Goal: Information Seeking & Learning: Learn about a topic

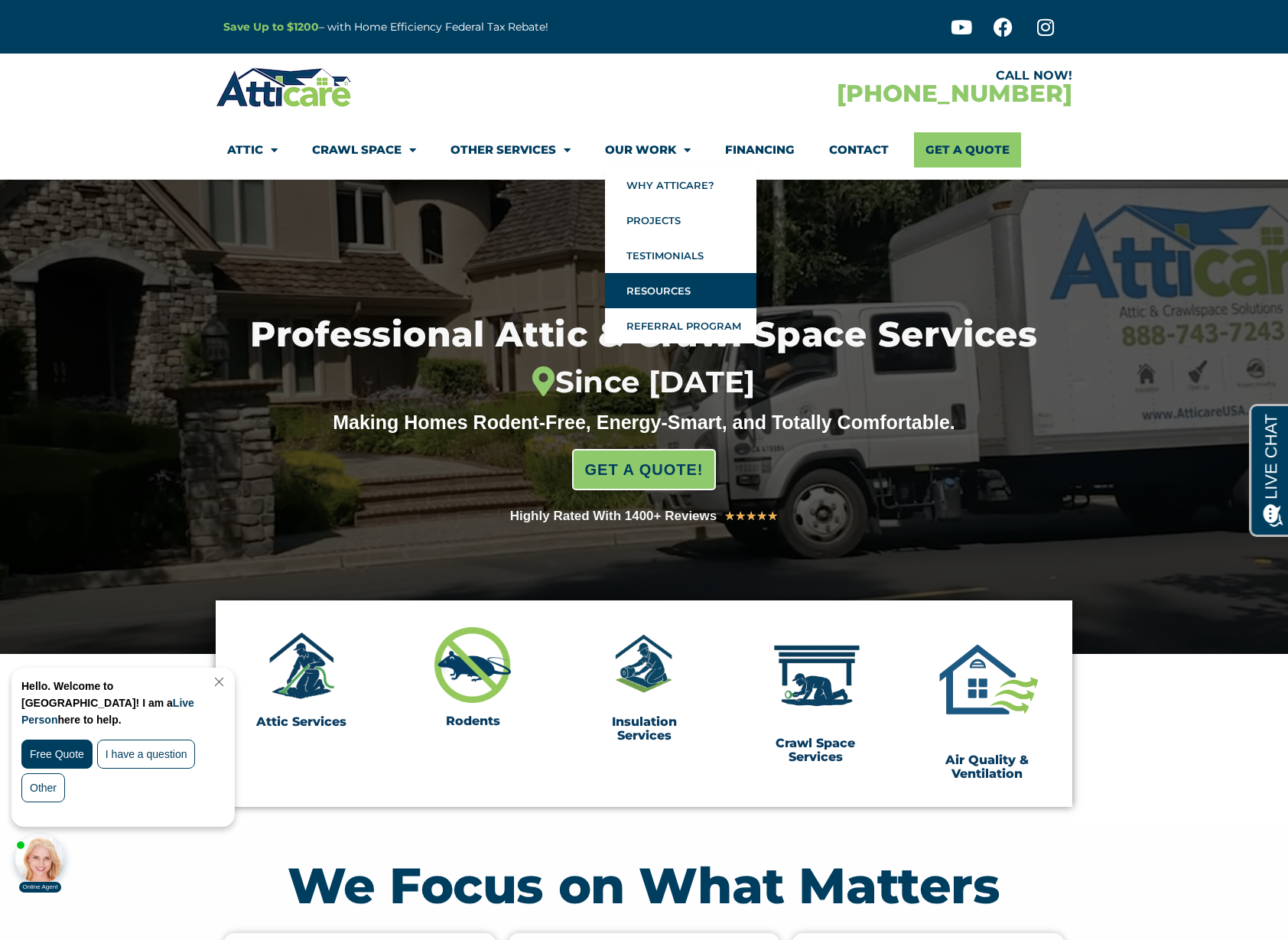
click at [659, 291] on link "Resources" at bounding box center [680, 291] width 151 height 35
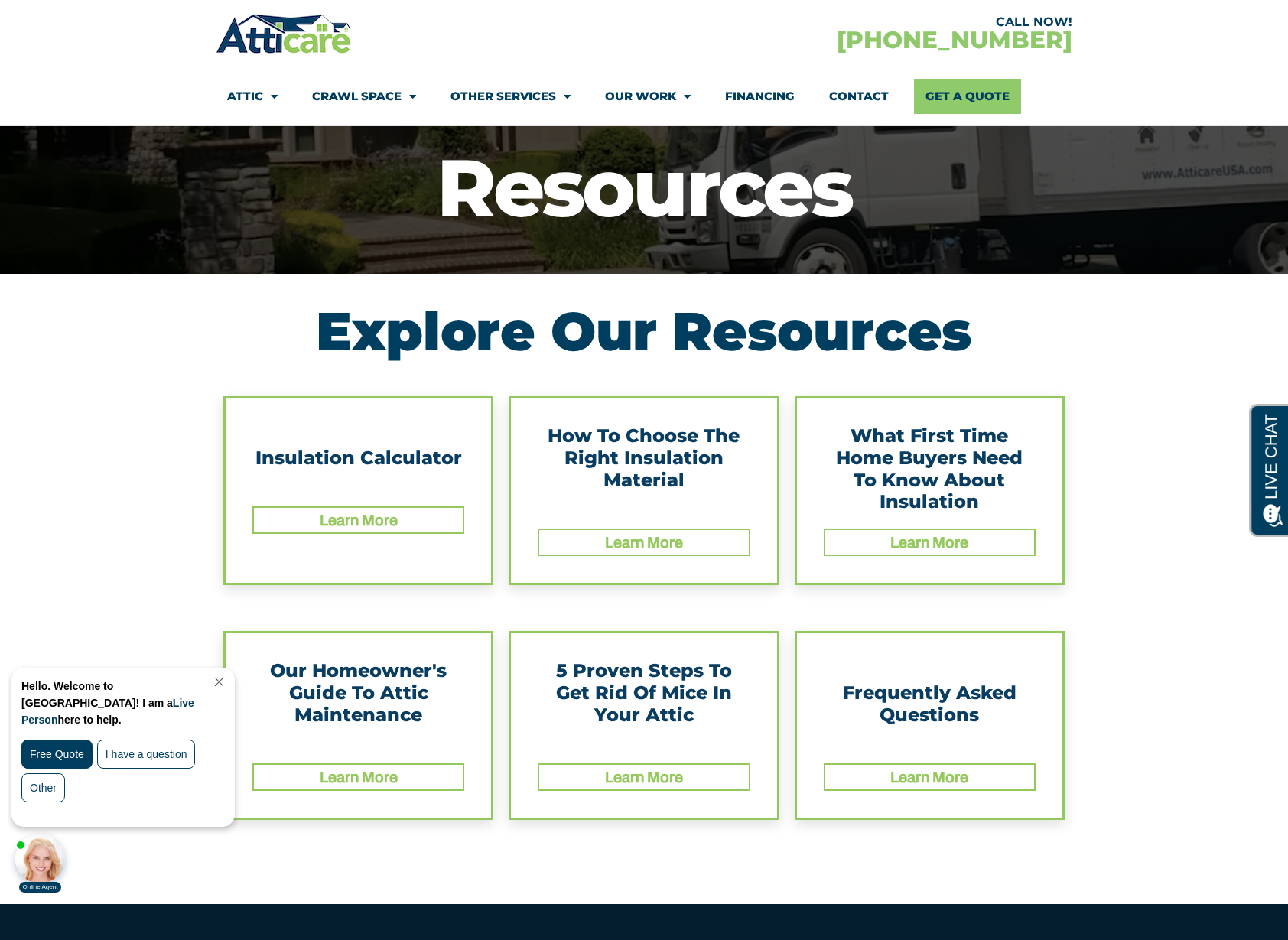
scroll to position [133, 0]
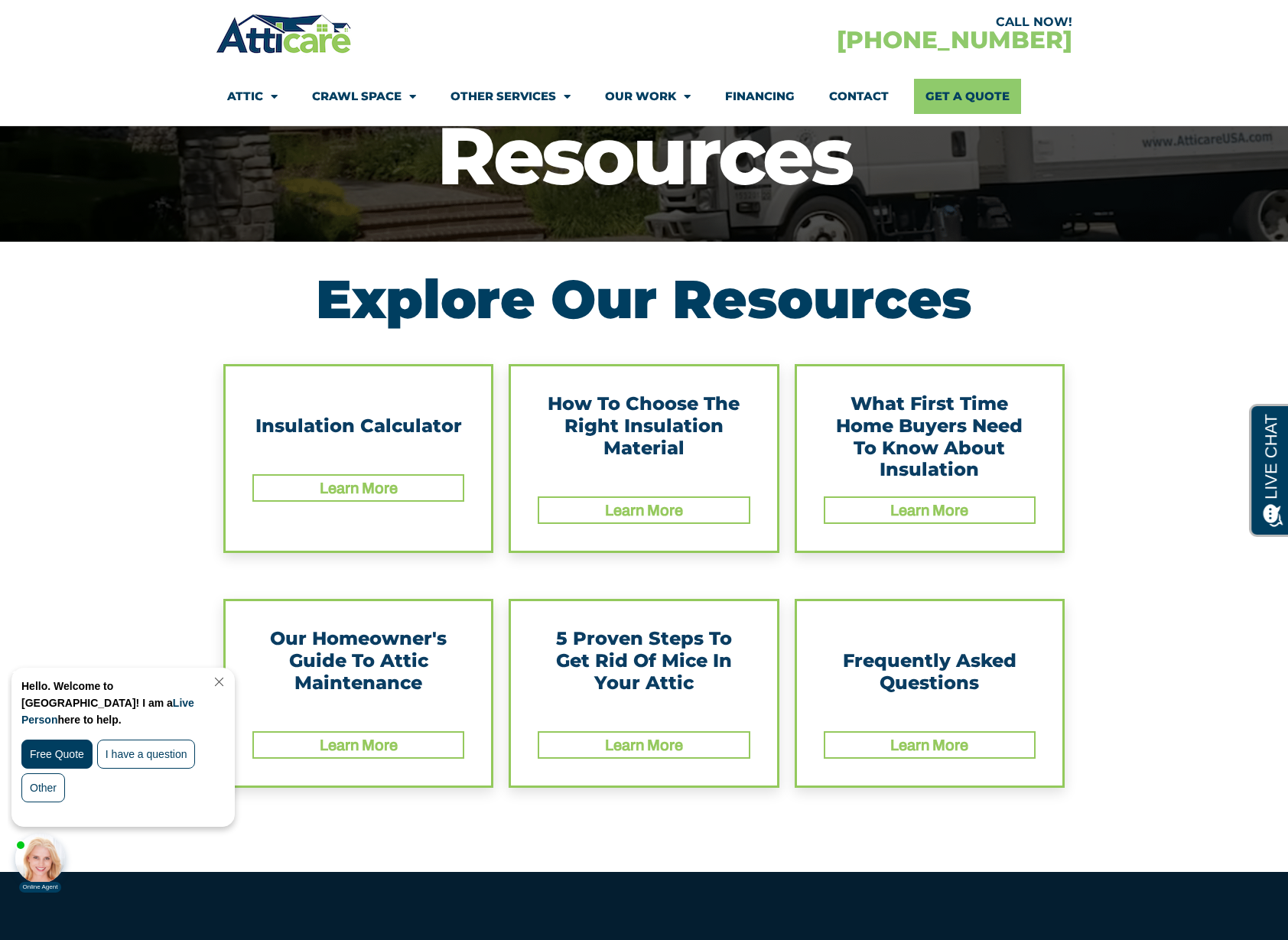
click at [626, 744] on link "Learn More" at bounding box center [644, 745] width 78 height 17
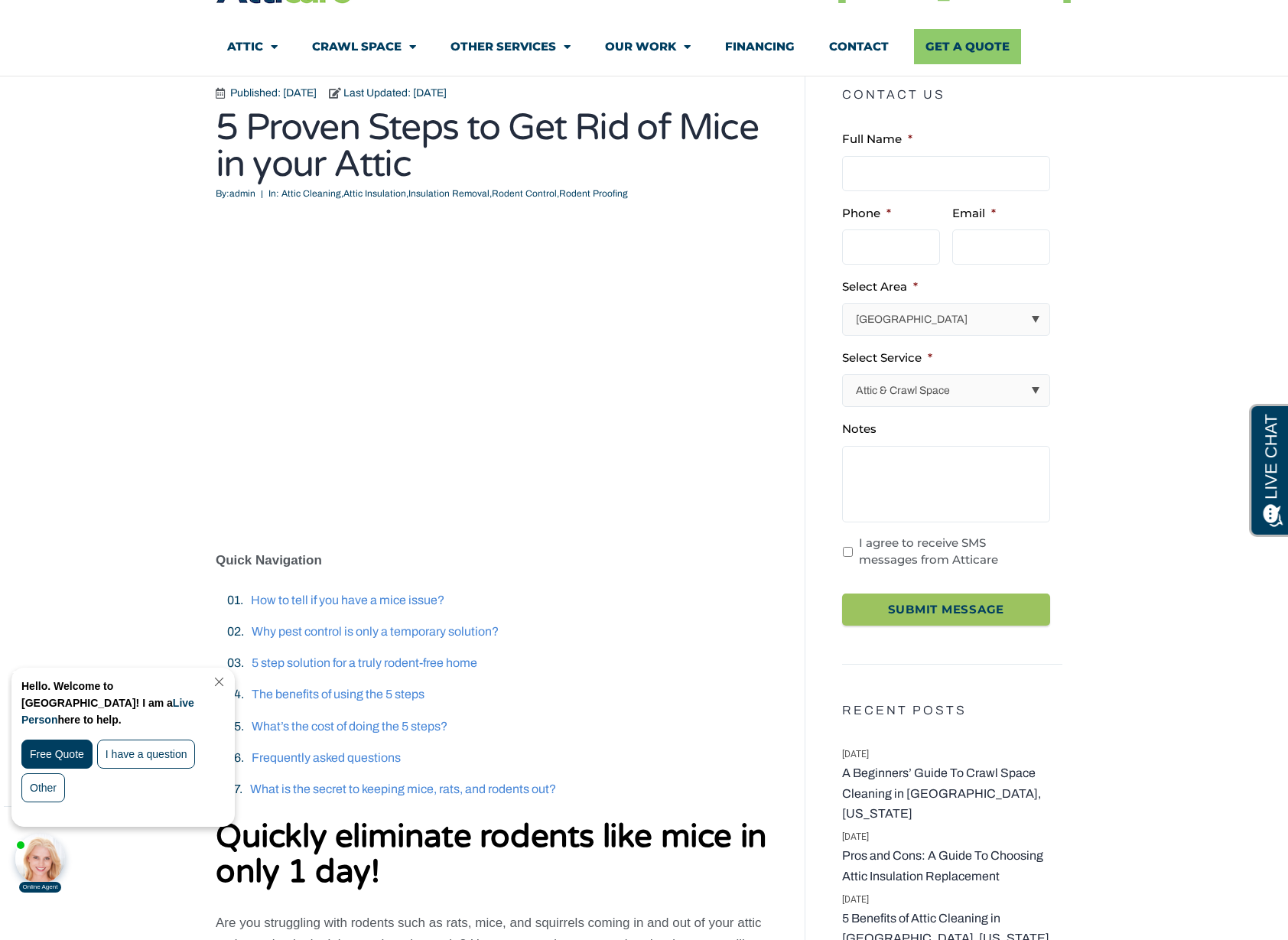
scroll to position [130, 0]
